Goal: Information Seeking & Learning: Learn about a topic

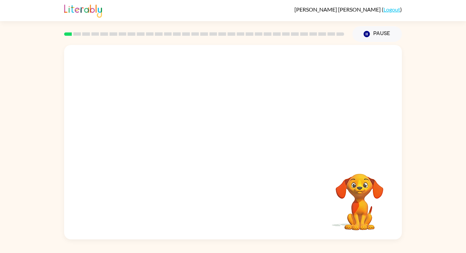
click at [344, 192] on video "Your browser must support playing .mp4 files to use Literably. Please try using…" at bounding box center [359, 197] width 68 height 68
click at [219, 151] on div at bounding box center [233, 145] width 44 height 25
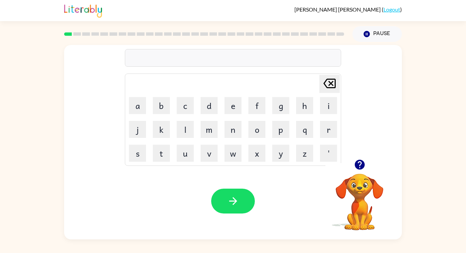
click at [358, 166] on icon "button" at bounding box center [359, 165] width 10 height 10
click at [142, 157] on button "s" at bounding box center [137, 153] width 17 height 17
type button "s"
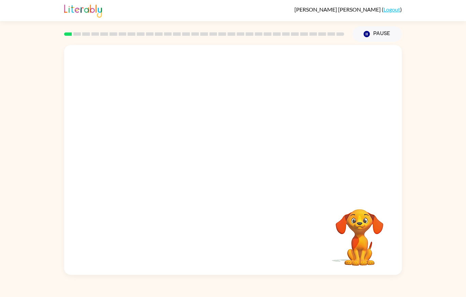
click at [272, 182] on video "Your browser must support playing .mp4 files to use Literably. Please try using…" at bounding box center [232, 120] width 337 height 150
click at [289, 137] on video "Your browser must support playing .mp4 files to use Literably. Please try using…" at bounding box center [232, 120] width 337 height 150
click at [294, 101] on video "Your browser must support playing .mp4 files to use Literably. Please try using…" at bounding box center [232, 120] width 337 height 150
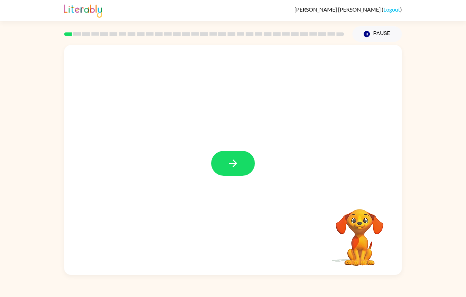
click at [220, 164] on button "button" at bounding box center [233, 163] width 44 height 25
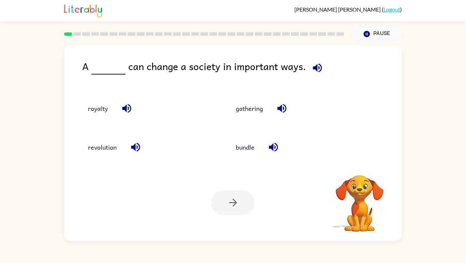
click at [308, 70] on button "button" at bounding box center [316, 67] width 17 height 17
click at [313, 81] on div "A can change a society in important ways." at bounding box center [241, 72] width 319 height 27
click at [318, 67] on icon "button" at bounding box center [317, 68] width 12 height 12
click at [316, 71] on button "button" at bounding box center [316, 67] width 17 height 17
click at [318, 63] on icon "button" at bounding box center [317, 68] width 12 height 12
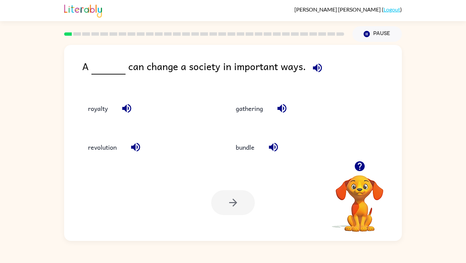
click at [319, 74] on div "A can change a society in important ways." at bounding box center [241, 72] width 319 height 27
click at [315, 73] on button "button" at bounding box center [316, 67] width 17 height 17
click at [110, 157] on button "revolution" at bounding box center [102, 147] width 42 height 18
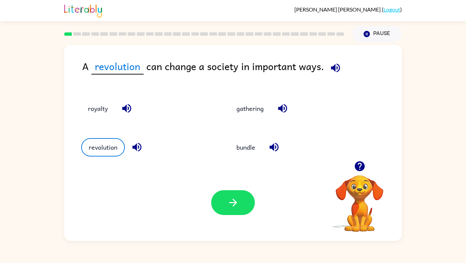
click at [261, 220] on div "Your browser must support playing .mp4 files to use Literably. Please try using…" at bounding box center [232, 203] width 337 height 77
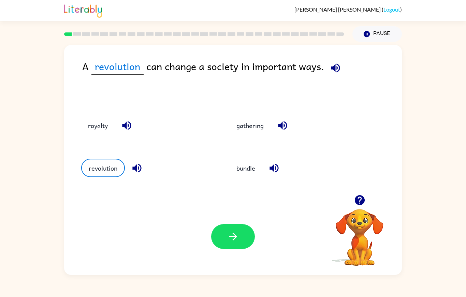
scroll to position [3, 0]
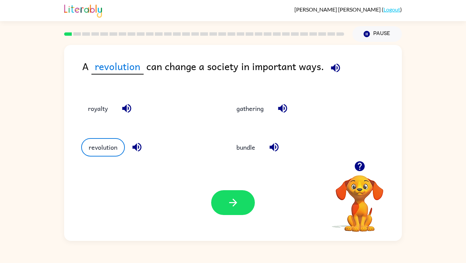
click at [235, 209] on icon "button" at bounding box center [233, 203] width 12 height 12
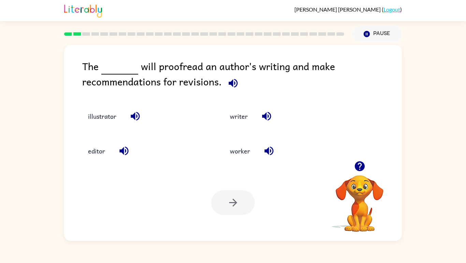
click at [224, 89] on div "The will proofread an author's writing and make recommendations for revisions." at bounding box center [241, 76] width 319 height 35
click at [230, 88] on button "button" at bounding box center [232, 83] width 17 height 17
click at [101, 161] on button "editor" at bounding box center [96, 151] width 31 height 18
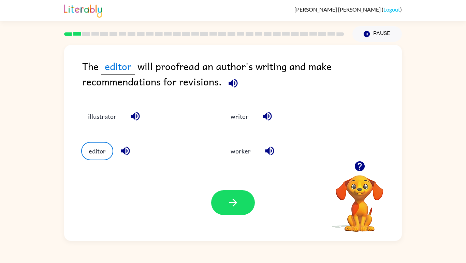
click at [240, 215] on button "button" at bounding box center [233, 202] width 44 height 25
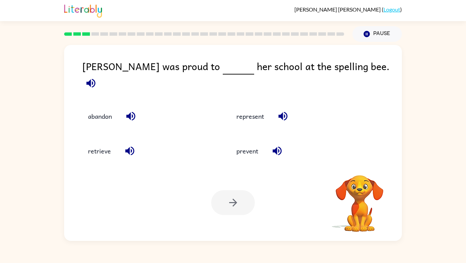
click at [100, 75] on button "button" at bounding box center [90, 83] width 17 height 17
click at [260, 124] on button "represent" at bounding box center [249, 116] width 41 height 18
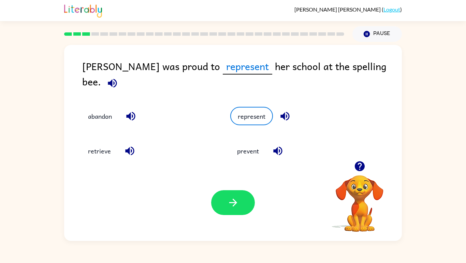
click at [228, 209] on icon "button" at bounding box center [233, 203] width 12 height 12
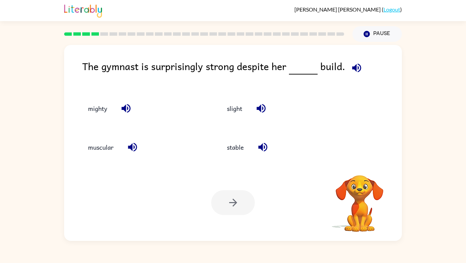
click at [355, 66] on icon "button" at bounding box center [356, 67] width 9 height 9
click at [235, 118] on button "slight" at bounding box center [234, 109] width 29 height 18
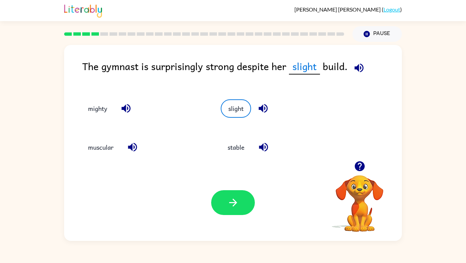
click at [237, 209] on icon "button" at bounding box center [233, 203] width 12 height 12
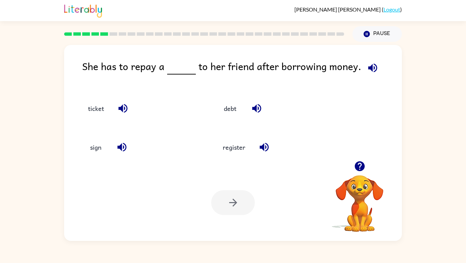
click at [372, 71] on icon "button" at bounding box center [372, 68] width 12 height 12
click at [230, 118] on button "debt" at bounding box center [230, 109] width 29 height 18
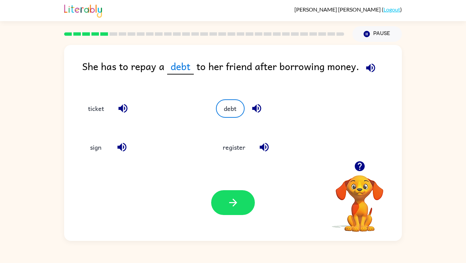
click at [242, 215] on button "button" at bounding box center [233, 202] width 44 height 25
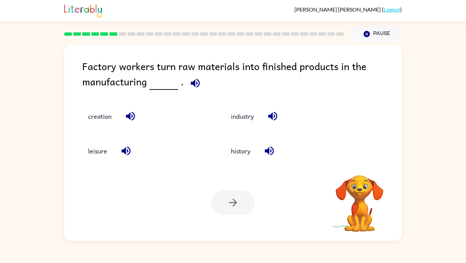
click at [198, 79] on icon "button" at bounding box center [194, 83] width 9 height 9
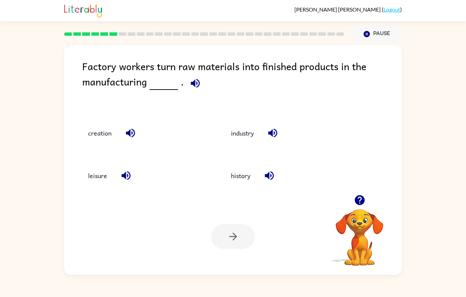
scroll to position [5, 0]
click at [108, 128] on button "creation" at bounding box center [99, 133] width 37 height 18
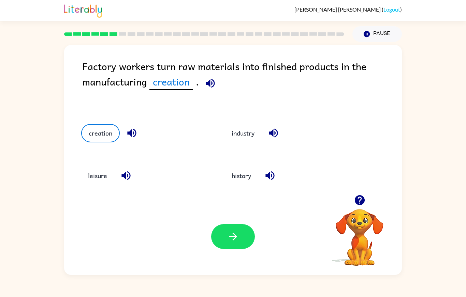
click at [240, 249] on button "button" at bounding box center [233, 236] width 44 height 25
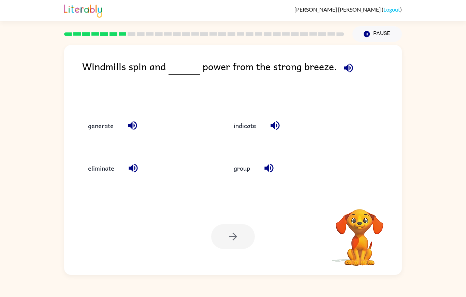
click at [348, 69] on button "button" at bounding box center [347, 67] width 17 height 17
click at [345, 69] on button "button" at bounding box center [347, 67] width 17 height 17
click at [346, 63] on icon "button" at bounding box center [348, 67] width 9 height 9
click at [109, 134] on button "generate" at bounding box center [100, 125] width 39 height 18
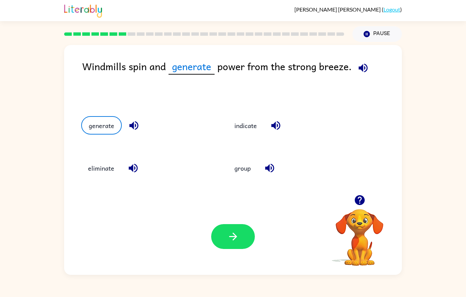
scroll to position [0, 0]
click at [232, 249] on button "button" at bounding box center [233, 236] width 44 height 25
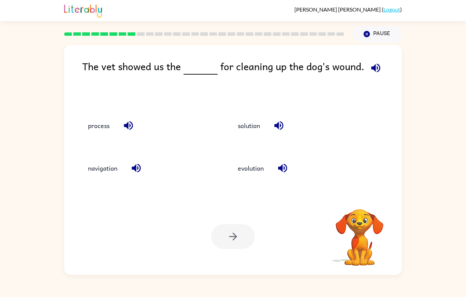
click at [377, 67] on icon "button" at bounding box center [375, 68] width 12 height 12
click at [102, 133] on button "process" at bounding box center [98, 125] width 35 height 18
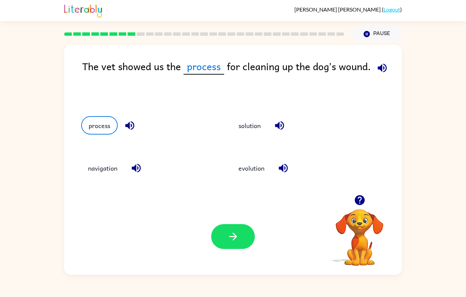
scroll to position [26, 0]
click at [237, 235] on button "button" at bounding box center [233, 236] width 44 height 25
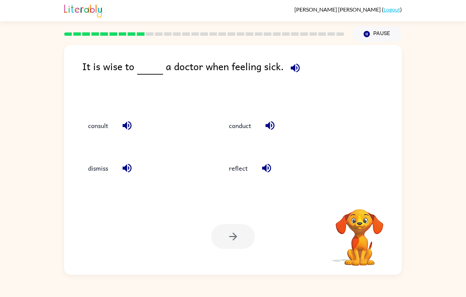
scroll to position [20, 0]
click at [293, 62] on icon "button" at bounding box center [295, 68] width 12 height 12
click at [242, 164] on button "reflect" at bounding box center [238, 168] width 32 height 18
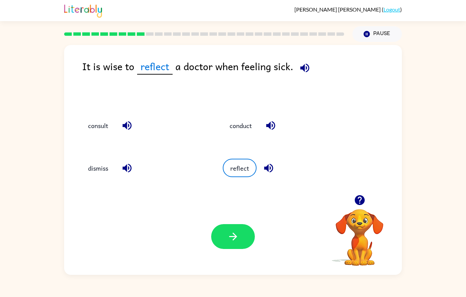
scroll to position [34, 0]
click at [233, 242] on icon "button" at bounding box center [233, 237] width 12 height 12
click at [304, 59] on button "button" at bounding box center [304, 67] width 17 height 17
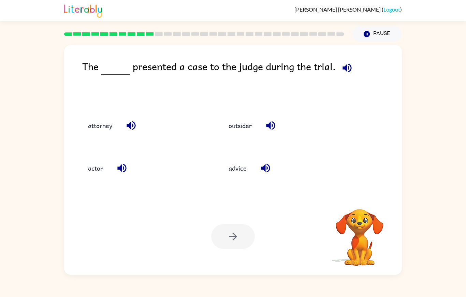
click at [341, 62] on icon "button" at bounding box center [347, 68] width 12 height 12
click at [345, 62] on icon "button" at bounding box center [347, 68] width 12 height 12
click at [344, 62] on icon "button" at bounding box center [347, 68] width 12 height 12
click at [113, 116] on button "attorney" at bounding box center [100, 125] width 38 height 18
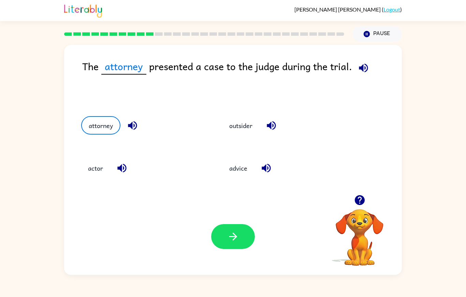
click at [239, 228] on button "button" at bounding box center [233, 236] width 44 height 25
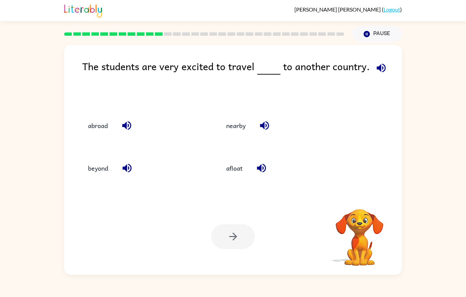
click at [380, 62] on icon "button" at bounding box center [381, 68] width 12 height 12
click at [377, 63] on icon "button" at bounding box center [380, 67] width 9 height 9
click at [378, 59] on button "button" at bounding box center [380, 67] width 17 height 17
click at [101, 116] on button "abroad" at bounding box center [97, 125] width 33 height 18
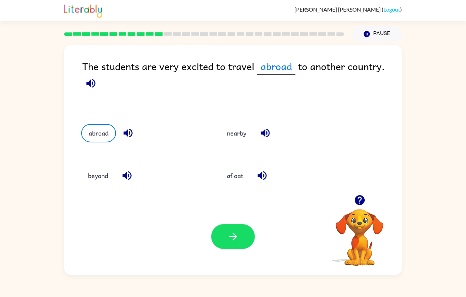
click at [243, 245] on button "button" at bounding box center [233, 236] width 44 height 25
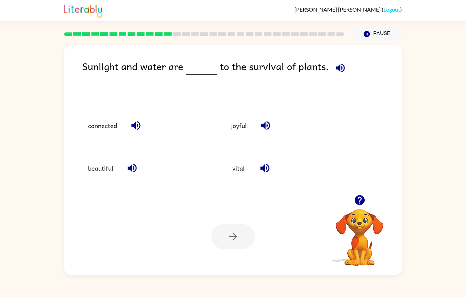
click at [341, 59] on button "button" at bounding box center [339, 67] width 17 height 17
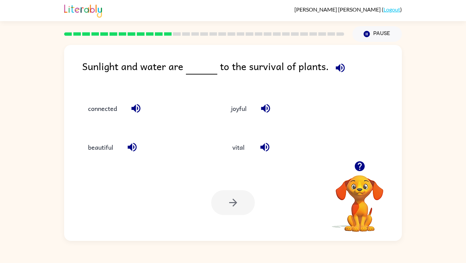
click at [241, 157] on button "vital" at bounding box center [238, 147] width 29 height 18
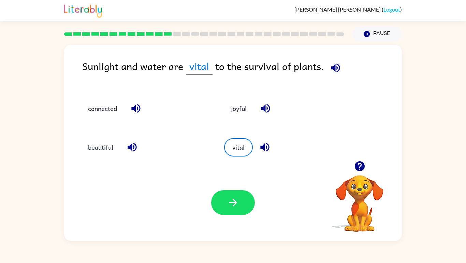
click at [226, 215] on button "button" at bounding box center [233, 202] width 44 height 25
click at [327, 62] on button "button" at bounding box center [334, 67] width 17 height 17
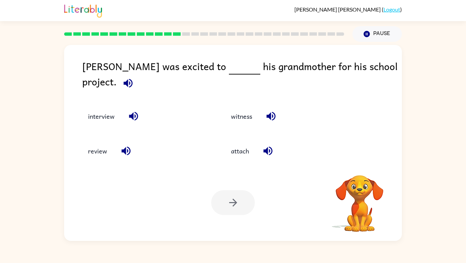
click at [134, 77] on icon "button" at bounding box center [128, 83] width 12 height 12
click at [103, 125] on button "interview" at bounding box center [101, 116] width 40 height 18
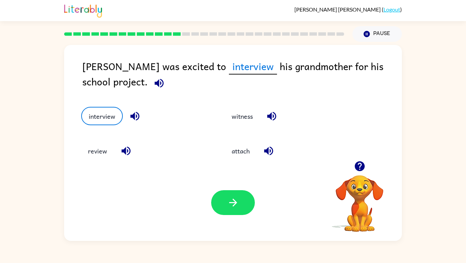
click at [238, 215] on button "button" at bounding box center [233, 202] width 44 height 25
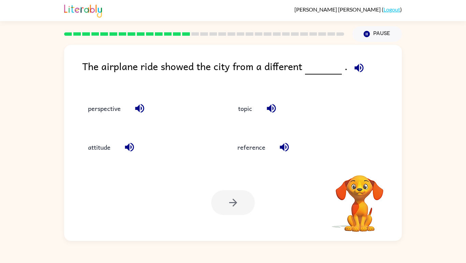
click at [353, 62] on icon "button" at bounding box center [359, 68] width 12 height 12
click at [107, 118] on button "perspective" at bounding box center [104, 109] width 46 height 18
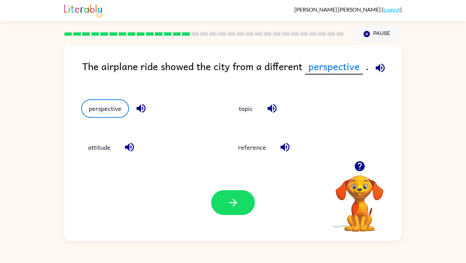
click at [213, 215] on button "button" at bounding box center [233, 202] width 44 height 25
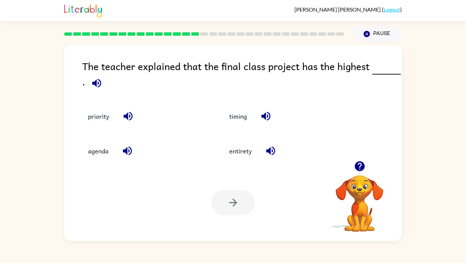
click at [95, 83] on icon "button" at bounding box center [97, 83] width 12 height 12
click at [103, 125] on button "priority" at bounding box center [98, 116] width 35 height 18
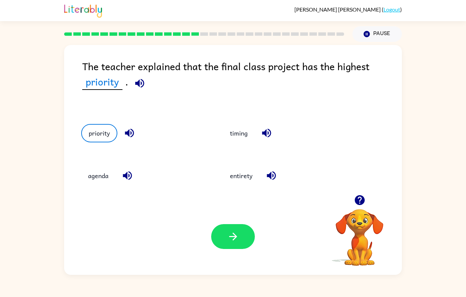
scroll to position [26, 0]
click at [231, 243] on icon "button" at bounding box center [233, 237] width 12 height 12
click at [236, 249] on div at bounding box center [233, 236] width 44 height 25
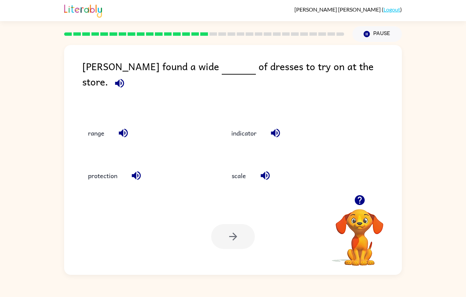
click at [125, 77] on icon "button" at bounding box center [119, 83] width 12 height 12
click at [95, 124] on button "range" at bounding box center [96, 133] width 30 height 18
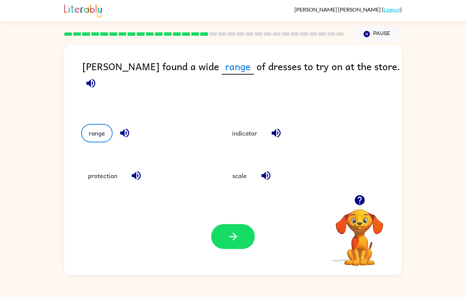
click at [245, 246] on button "button" at bounding box center [233, 236] width 44 height 25
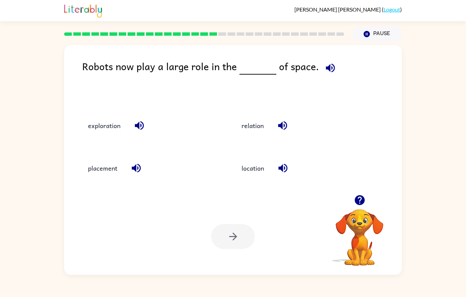
scroll to position [26, 0]
click at [324, 62] on icon "button" at bounding box center [330, 68] width 12 height 12
click at [106, 134] on button "exploration" at bounding box center [104, 125] width 46 height 18
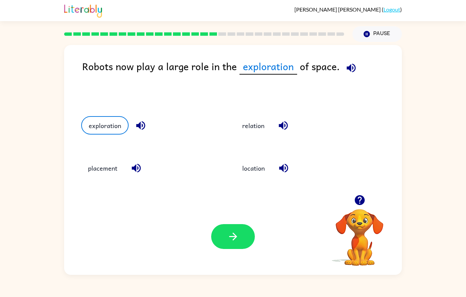
click at [96, 169] on button "placement" at bounding box center [102, 168] width 43 height 18
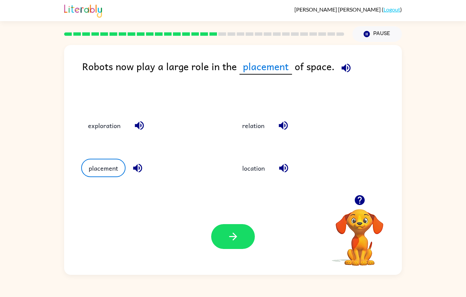
click at [236, 243] on icon "button" at bounding box center [233, 237] width 12 height 12
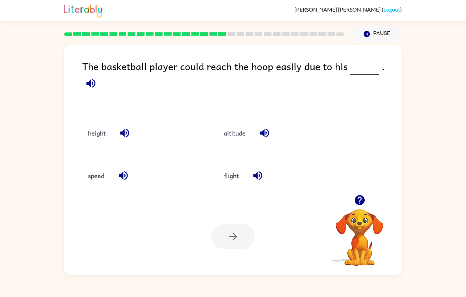
click at [89, 126] on button "height" at bounding box center [96, 133] width 31 height 18
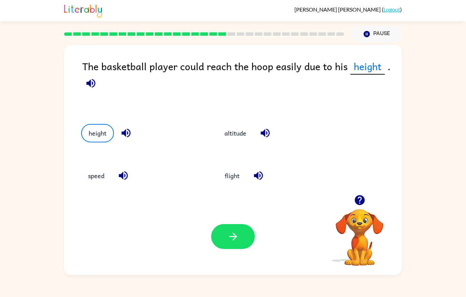
click at [223, 249] on button "button" at bounding box center [233, 236] width 44 height 25
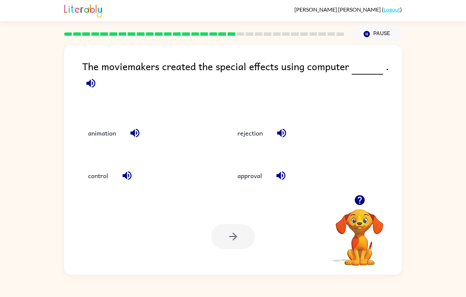
scroll to position [4, 0]
click at [108, 133] on button "animation" at bounding box center [102, 133] width 42 height 18
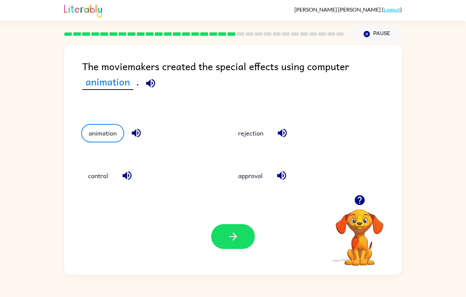
click at [236, 243] on icon "button" at bounding box center [233, 237] width 12 height 12
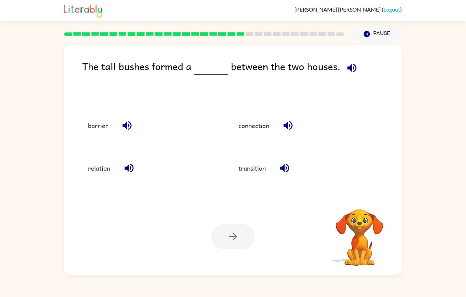
click at [255, 257] on div "Your browser must support playing .mp4 files to use Literably. Please try using…" at bounding box center [232, 236] width 337 height 77
click at [352, 66] on icon "button" at bounding box center [351, 67] width 9 height 9
click at [98, 124] on button "barrier" at bounding box center [98, 125] width 34 height 18
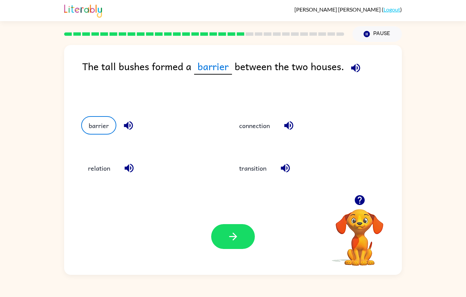
click at [229, 249] on button "button" at bounding box center [233, 236] width 44 height 25
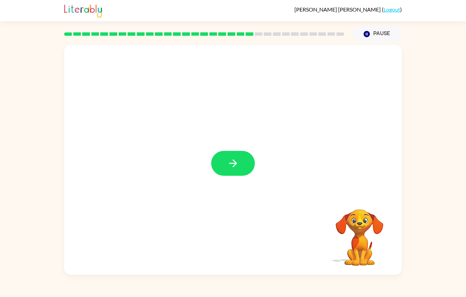
click at [217, 176] on button "button" at bounding box center [233, 163] width 44 height 25
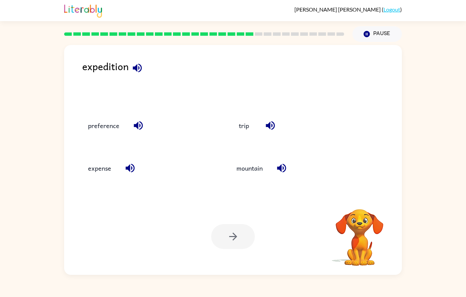
click at [131, 63] on icon "button" at bounding box center [137, 68] width 12 height 12
click at [135, 68] on icon "button" at bounding box center [137, 68] width 12 height 12
click at [102, 131] on button "preference" at bounding box center [103, 125] width 45 height 18
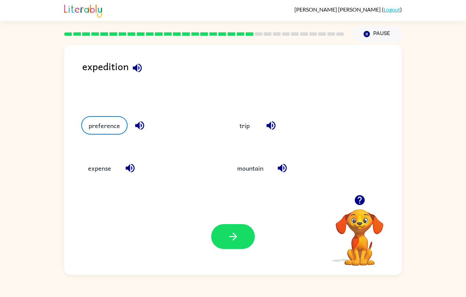
scroll to position [0, 0]
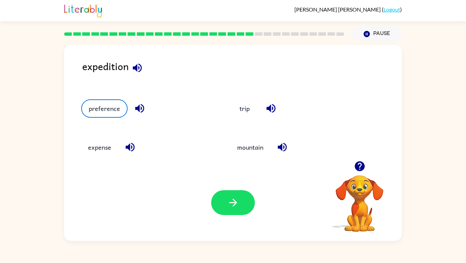
click at [245, 215] on button "button" at bounding box center [233, 202] width 44 height 25
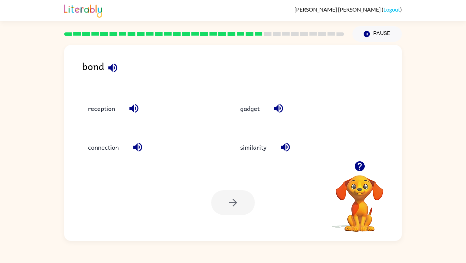
click at [105, 157] on button "connection" at bounding box center [103, 147] width 44 height 18
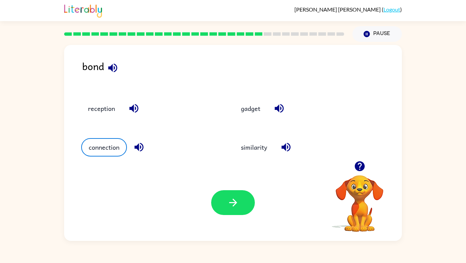
click at [235, 209] on icon "button" at bounding box center [233, 203] width 12 height 12
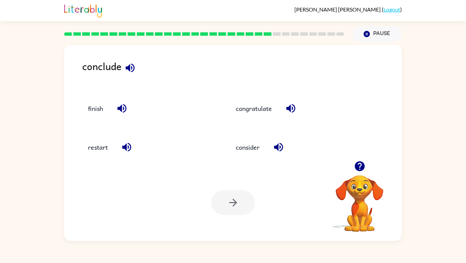
click at [131, 72] on icon "button" at bounding box center [129, 67] width 9 height 9
click at [88, 118] on button "finish" at bounding box center [95, 109] width 29 height 18
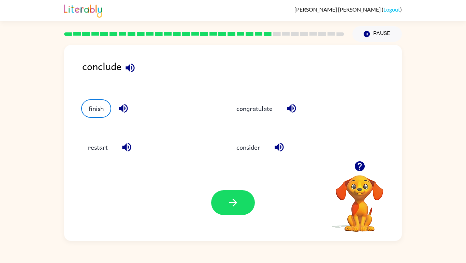
click at [242, 215] on button "button" at bounding box center [233, 202] width 44 height 25
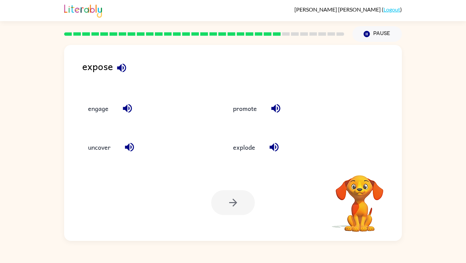
click at [118, 67] on icon "button" at bounding box center [121, 67] width 9 height 9
click at [97, 157] on button "uncover" at bounding box center [99, 147] width 36 height 18
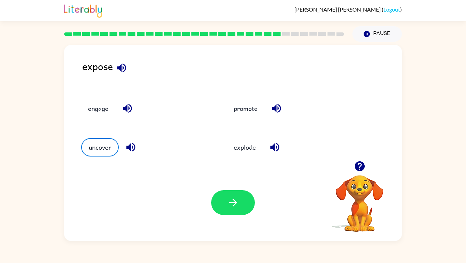
click at [224, 215] on button "button" at bounding box center [233, 202] width 44 height 25
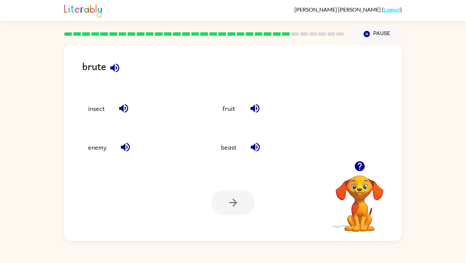
click at [118, 69] on icon "button" at bounding box center [115, 68] width 12 height 12
click at [95, 157] on button "enemy" at bounding box center [97, 147] width 32 height 18
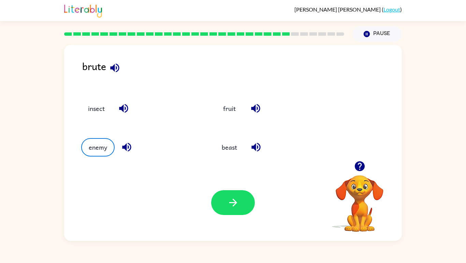
click at [243, 215] on button "button" at bounding box center [233, 202] width 44 height 25
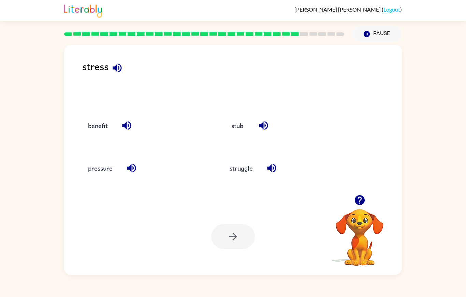
scroll to position [5, 0]
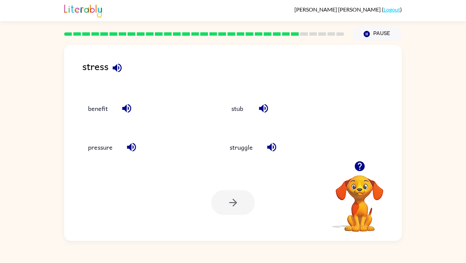
click at [106, 164] on div "pressure" at bounding box center [138, 144] width 141 height 39
click at [96, 157] on button "pressure" at bounding box center [100, 147] width 38 height 18
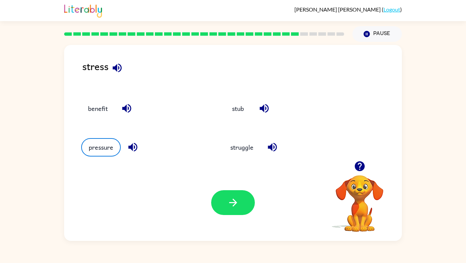
click at [241, 215] on button "button" at bounding box center [233, 202] width 44 height 25
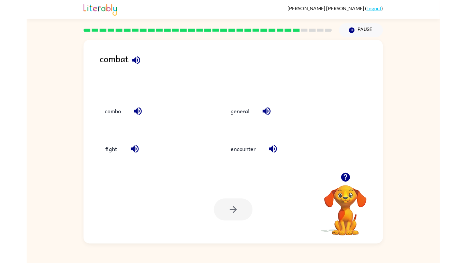
scroll to position [10, 0]
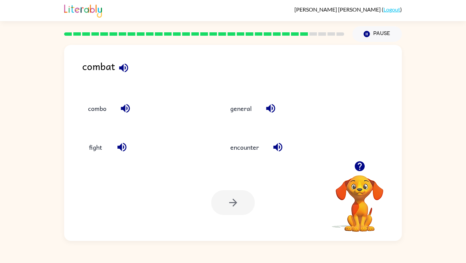
click at [107, 157] on button "fight" at bounding box center [95, 147] width 29 height 18
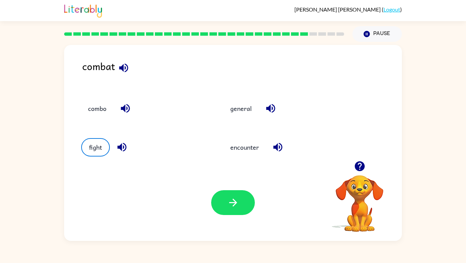
click at [222, 215] on button "button" at bounding box center [233, 202] width 44 height 25
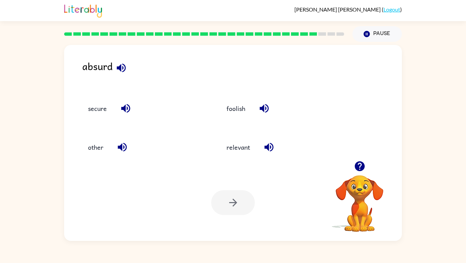
click at [234, 117] on button "foolish" at bounding box center [235, 109] width 32 height 18
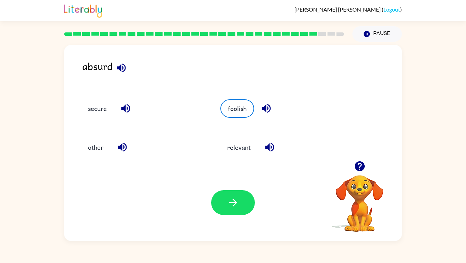
click at [232, 209] on icon "button" at bounding box center [233, 203] width 12 height 12
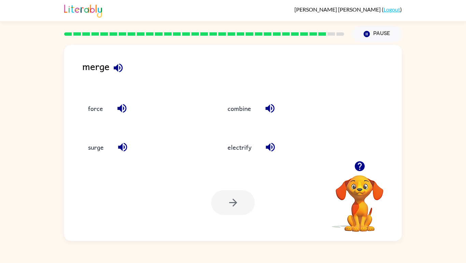
click at [254, 117] on button "combine" at bounding box center [238, 109] width 37 height 18
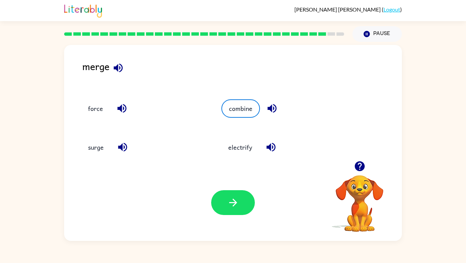
click at [229, 215] on button "button" at bounding box center [233, 202] width 44 height 25
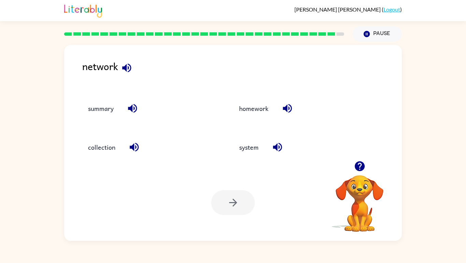
click at [246, 157] on button "system" at bounding box center [248, 147] width 33 height 18
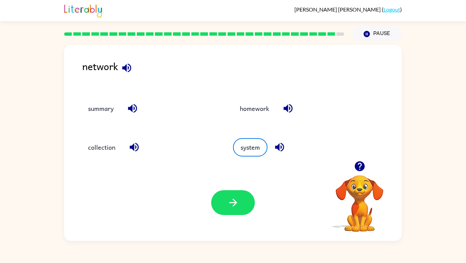
click at [226, 215] on button "button" at bounding box center [233, 202] width 44 height 25
